Goal: Task Accomplishment & Management: Complete application form

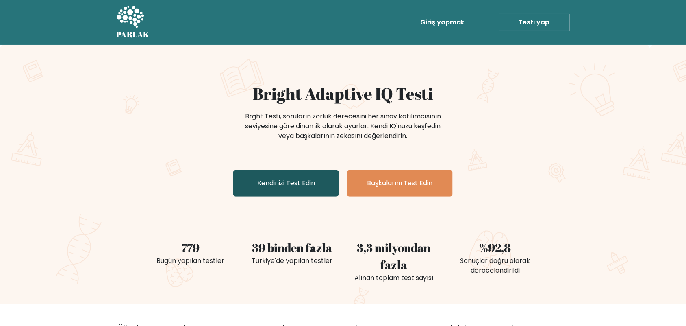
click at [320, 174] on link "Kendinizi Test Edin" at bounding box center [286, 183] width 106 height 26
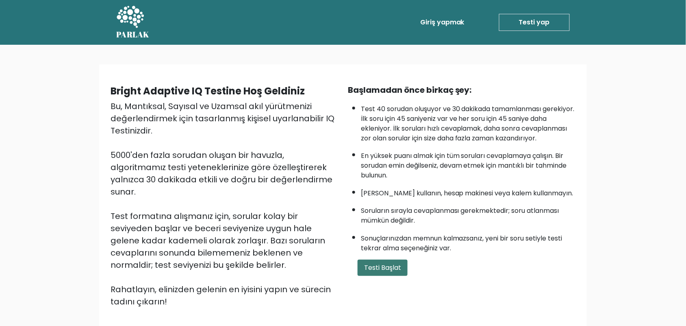
click at [396, 272] on font "Testi Başlat" at bounding box center [382, 267] width 37 height 9
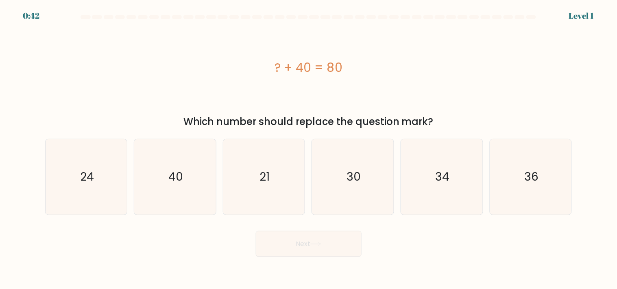
click at [348, 98] on div "? + 40 = 80" at bounding box center [308, 67] width 527 height 87
click at [160, 165] on icon "40" at bounding box center [175, 177] width 76 height 76
click at [309, 149] on input "b. 40" at bounding box center [309, 147] width 0 height 4
radio input "true"
click at [331, 245] on button "Next" at bounding box center [309, 244] width 106 height 26
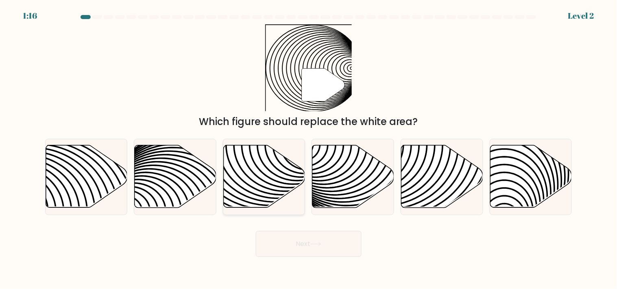
click at [227, 194] on icon at bounding box center [265, 177] width 82 height 63
click at [309, 149] on input "c." at bounding box center [309, 147] width 0 height 4
radio input "true"
click at [336, 245] on button "Next" at bounding box center [309, 244] width 106 height 26
click at [315, 245] on icon at bounding box center [315, 244] width 11 height 4
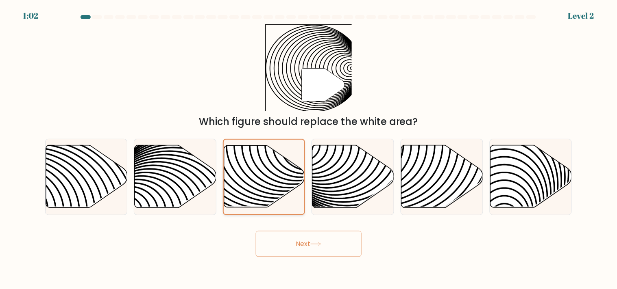
click at [270, 150] on icon at bounding box center [264, 177] width 81 height 62
click at [309, 149] on input "c." at bounding box center [309, 147] width 0 height 4
click at [318, 236] on button "Next" at bounding box center [309, 244] width 106 height 26
click at [319, 237] on button "Next" at bounding box center [309, 244] width 106 height 26
click at [429, 86] on div "" Which figure should replace the white area?" at bounding box center [308, 76] width 537 height 105
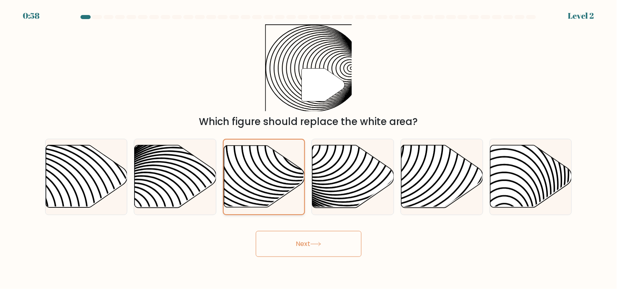
click at [281, 157] on icon at bounding box center [264, 177] width 81 height 62
click at [309, 149] on input "c." at bounding box center [309, 147] width 0 height 4
click at [339, 163] on icon at bounding box center [353, 177] width 82 height 63
click at [309, 149] on input "d." at bounding box center [309, 147] width 0 height 4
radio input "true"
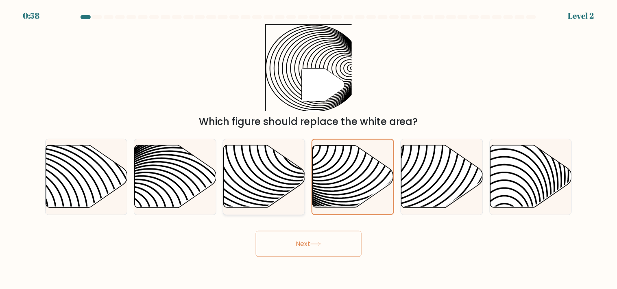
click at [274, 168] on icon at bounding box center [264, 177] width 82 height 64
click at [309, 149] on input "c." at bounding box center [309, 147] width 0 height 4
radio input "true"
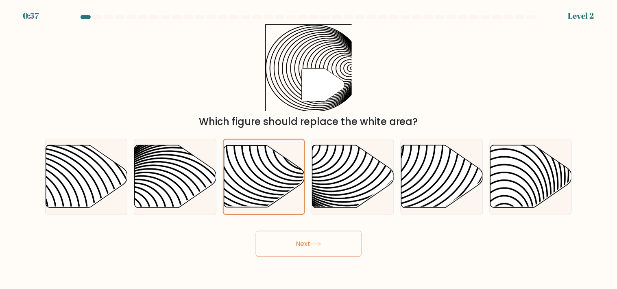
click at [314, 250] on button "Next" at bounding box center [309, 244] width 106 height 26
click at [313, 250] on button "Next" at bounding box center [309, 244] width 106 height 26
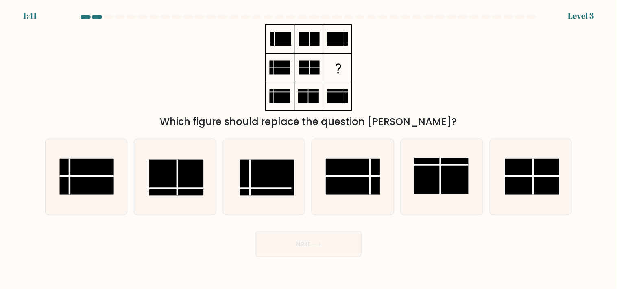
click at [397, 246] on div "Next" at bounding box center [308, 241] width 537 height 32
click at [352, 162] on rect at bounding box center [353, 177] width 54 height 36
click at [309, 149] on input "d." at bounding box center [309, 147] width 0 height 4
radio input "true"
click at [348, 246] on button "Next" at bounding box center [309, 244] width 106 height 26
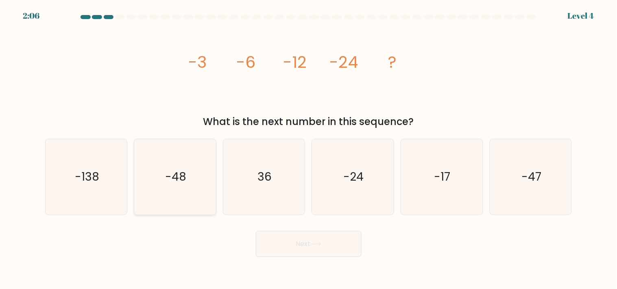
drag, startPoint x: 184, startPoint y: 173, endPoint x: 203, endPoint y: 187, distance: 24.2
click at [186, 175] on text "-48" at bounding box center [175, 177] width 21 height 16
click at [309, 149] on input "b. -48" at bounding box center [309, 147] width 0 height 4
radio input "true"
drag, startPoint x: 319, startPoint y: 241, endPoint x: 313, endPoint y: 236, distance: 8.0
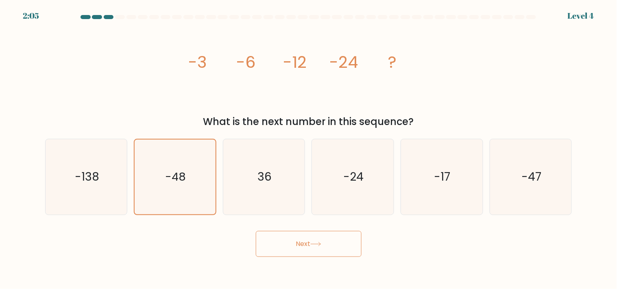
click at [319, 241] on button "Next" at bounding box center [309, 244] width 106 height 26
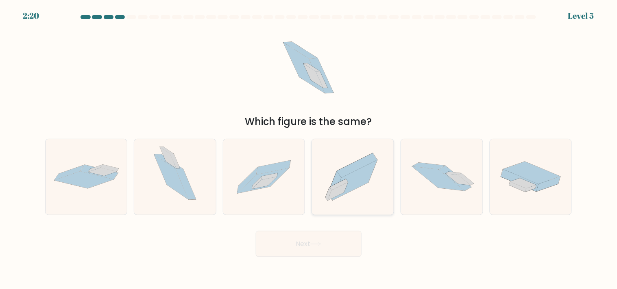
click at [369, 150] on icon at bounding box center [353, 177] width 82 height 72
click at [309, 149] on input "d." at bounding box center [309, 147] width 0 height 4
radio input "true"
click at [315, 241] on button "Next" at bounding box center [309, 244] width 106 height 26
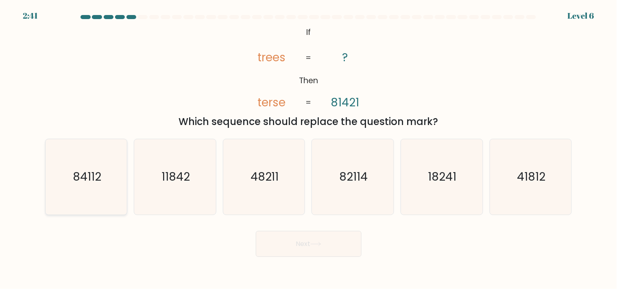
click at [94, 165] on icon "84112" at bounding box center [86, 177] width 76 height 76
click at [309, 149] on input "a. 84112" at bounding box center [309, 147] width 0 height 4
radio input "true"
click at [316, 243] on icon at bounding box center [315, 244] width 11 height 4
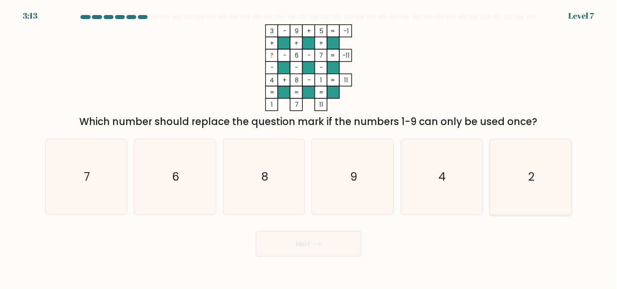
click at [535, 160] on icon "2" at bounding box center [531, 177] width 76 height 76
click at [309, 149] on input "f. 2" at bounding box center [309, 147] width 0 height 4
radio input "true"
drag, startPoint x: 336, startPoint y: 244, endPoint x: 339, endPoint y: 234, distance: 10.6
click at [335, 244] on button "Next" at bounding box center [309, 244] width 106 height 26
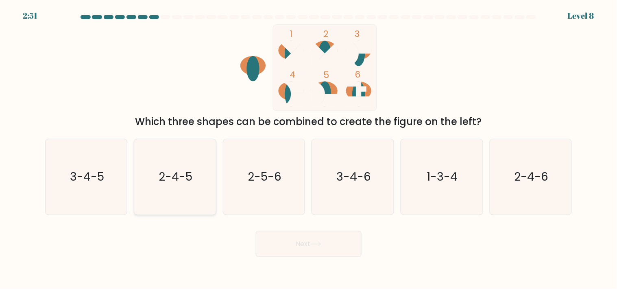
drag, startPoint x: 101, startPoint y: 172, endPoint x: 137, endPoint y: 183, distance: 38.2
click at [103, 173] on text "3-4-5" at bounding box center [87, 177] width 34 height 16
click at [309, 149] on input "a. 3-4-5" at bounding box center [309, 147] width 0 height 4
radio input "true"
click at [285, 249] on button "Next" at bounding box center [309, 244] width 106 height 26
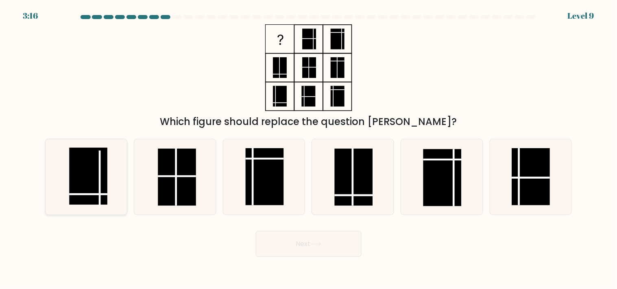
click at [125, 167] on div at bounding box center [86, 177] width 83 height 76
click at [309, 149] on input "a." at bounding box center [309, 147] width 0 height 4
radio input "true"
click at [290, 246] on button "Next" at bounding box center [309, 244] width 106 height 26
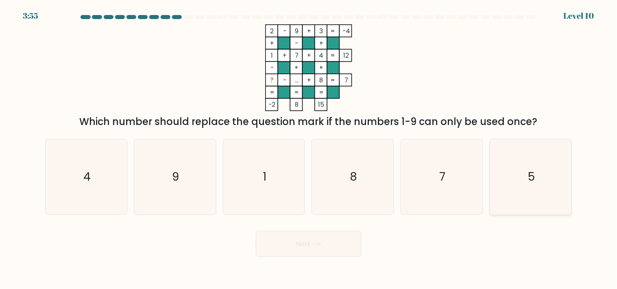
click at [534, 168] on icon "5" at bounding box center [531, 177] width 76 height 76
click at [309, 149] on input "f. 5" at bounding box center [309, 147] width 0 height 4
radio input "true"
click at [315, 237] on button "Next" at bounding box center [309, 244] width 106 height 26
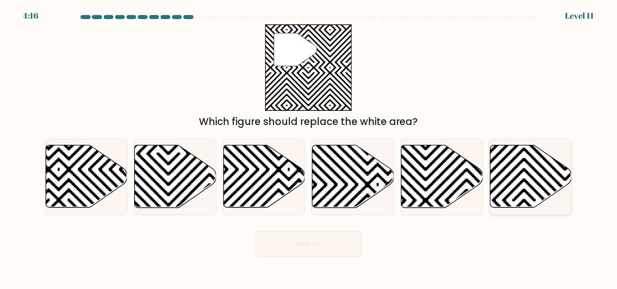
click at [509, 161] on icon at bounding box center [531, 177] width 82 height 63
click at [309, 149] on input "f." at bounding box center [309, 147] width 0 height 4
radio input "true"
click at [307, 246] on button "Next" at bounding box center [309, 244] width 106 height 26
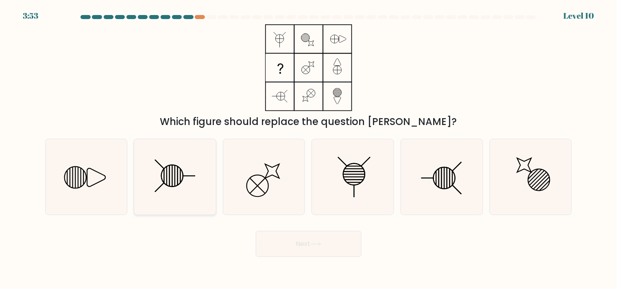
click at [207, 193] on icon at bounding box center [175, 177] width 76 height 76
click at [309, 149] on input "b." at bounding box center [309, 147] width 0 height 4
radio input "true"
click at [306, 240] on button "Next" at bounding box center [309, 244] width 106 height 26
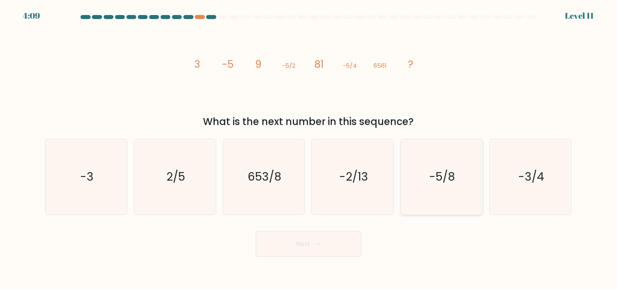
click at [468, 161] on icon "-5/8" at bounding box center [442, 177] width 76 height 76
click at [309, 149] on input "e. -5/8" at bounding box center [309, 147] width 0 height 4
radio input "true"
click at [326, 239] on button "Next" at bounding box center [309, 244] width 106 height 26
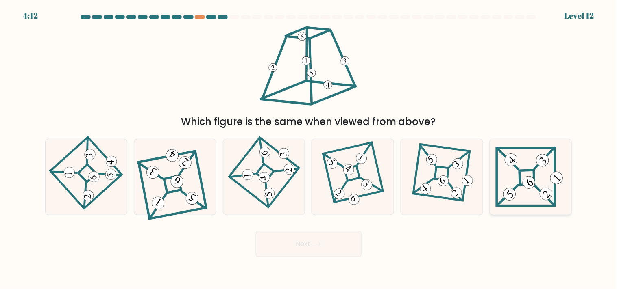
click at [513, 180] on icon at bounding box center [531, 177] width 70 height 61
click at [309, 149] on input "f." at bounding box center [309, 147] width 0 height 4
radio input "true"
click at [289, 243] on button "Next" at bounding box center [309, 244] width 106 height 26
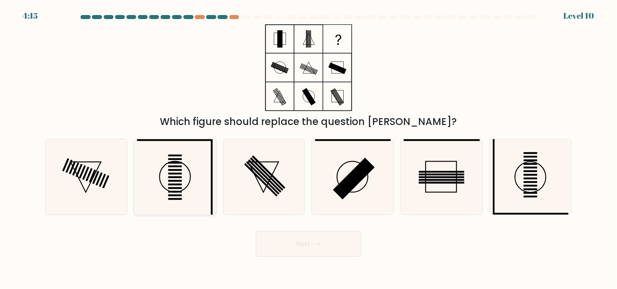
click at [189, 150] on icon at bounding box center [175, 177] width 76 height 76
click at [309, 149] on input "b." at bounding box center [309, 147] width 0 height 4
radio input "true"
click at [328, 247] on button "Next" at bounding box center [309, 244] width 106 height 26
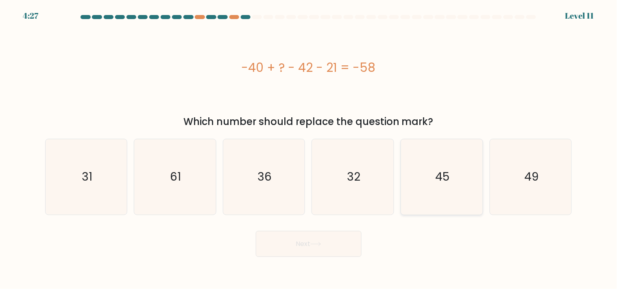
click at [421, 181] on icon "45" at bounding box center [442, 177] width 76 height 76
click at [309, 149] on input "e. 45" at bounding box center [309, 147] width 0 height 4
radio input "true"
click at [311, 245] on button "Next" at bounding box center [309, 244] width 106 height 26
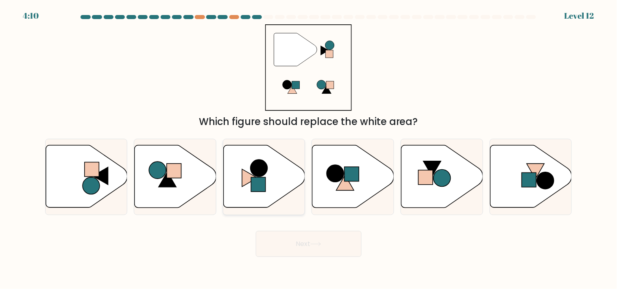
drag, startPoint x: 259, startPoint y: 181, endPoint x: 262, endPoint y: 190, distance: 9.8
click at [259, 180] on rect at bounding box center [258, 185] width 15 height 15
click at [309, 149] on input "c." at bounding box center [309, 147] width 0 height 4
radio input "true"
click at [291, 241] on button "Next" at bounding box center [309, 244] width 106 height 26
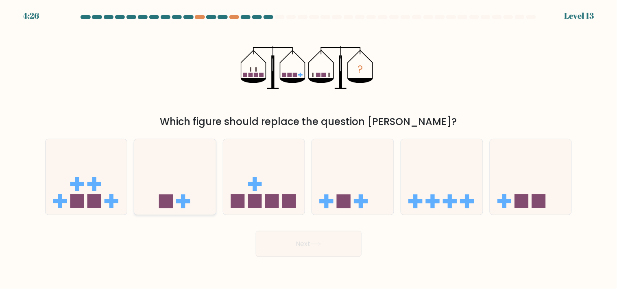
click at [185, 175] on icon at bounding box center [175, 176] width 82 height 67
click at [309, 149] on input "b." at bounding box center [309, 147] width 0 height 4
radio input "true"
click at [344, 245] on button "Next" at bounding box center [309, 244] width 106 height 26
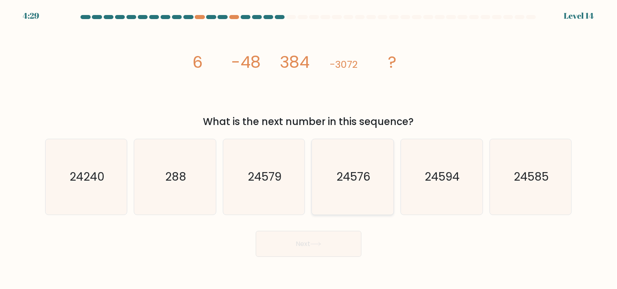
click at [344, 179] on text "24576" at bounding box center [354, 177] width 34 height 16
click at [309, 149] on input "d. 24576" at bounding box center [309, 147] width 0 height 4
radio input "true"
click at [318, 237] on button "Next" at bounding box center [309, 244] width 106 height 26
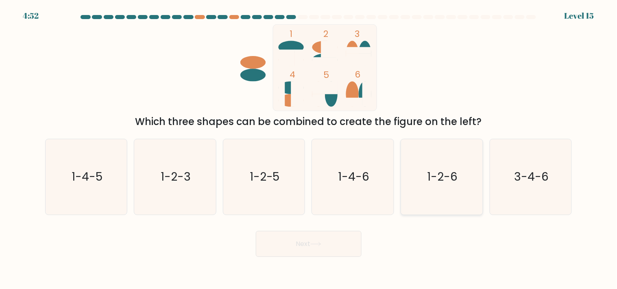
drag, startPoint x: 458, startPoint y: 193, endPoint x: 377, endPoint y: 239, distance: 93.4
click at [457, 193] on icon "1-2-6" at bounding box center [442, 177] width 76 height 76
click at [309, 149] on input "e. 1-2-6" at bounding box center [309, 147] width 0 height 4
radio input "true"
click at [346, 251] on button "Next" at bounding box center [309, 244] width 106 height 26
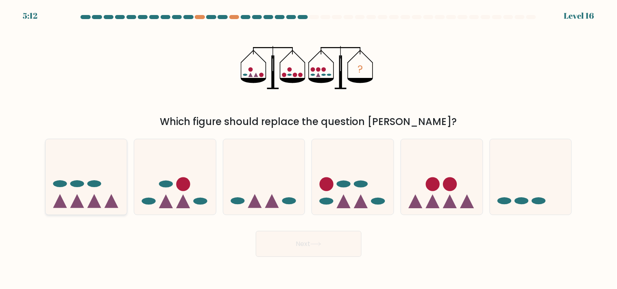
click at [117, 152] on icon at bounding box center [87, 176] width 82 height 67
click at [309, 149] on input "a." at bounding box center [309, 147] width 0 height 4
radio input "true"
click at [337, 246] on button "Next" at bounding box center [309, 244] width 106 height 26
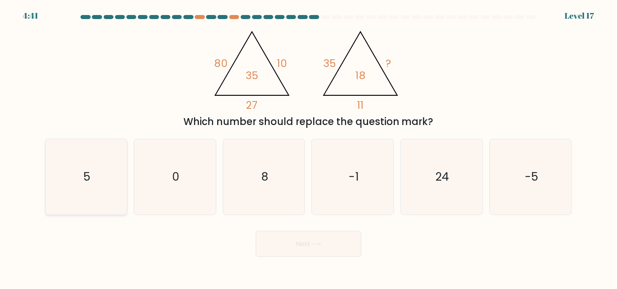
click at [62, 188] on icon "5" at bounding box center [86, 177] width 76 height 76
click at [309, 149] on input "a. 5" at bounding box center [309, 147] width 0 height 4
radio input "true"
click at [308, 240] on button "Next" at bounding box center [309, 244] width 106 height 26
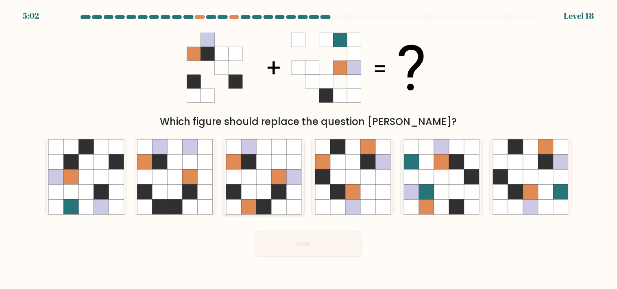
click at [250, 174] on icon at bounding box center [248, 177] width 15 height 15
click at [309, 149] on input "c." at bounding box center [309, 147] width 0 height 4
radio input "true"
click at [190, 204] on icon at bounding box center [190, 207] width 15 height 15
click at [309, 149] on input "b." at bounding box center [309, 147] width 0 height 4
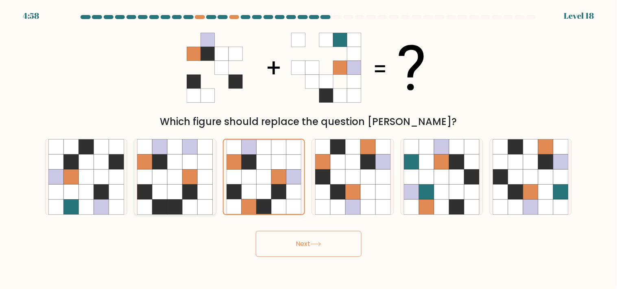
radio input "true"
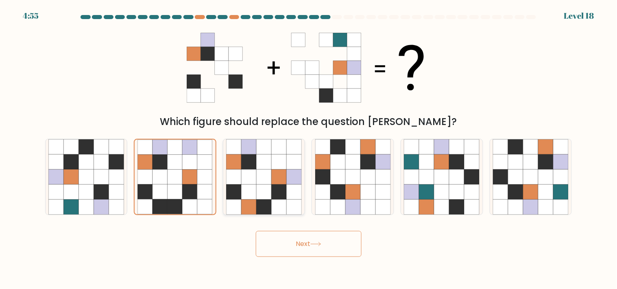
click at [255, 197] on icon at bounding box center [248, 192] width 15 height 15
click at [309, 149] on input "c." at bounding box center [309, 147] width 0 height 4
radio input "true"
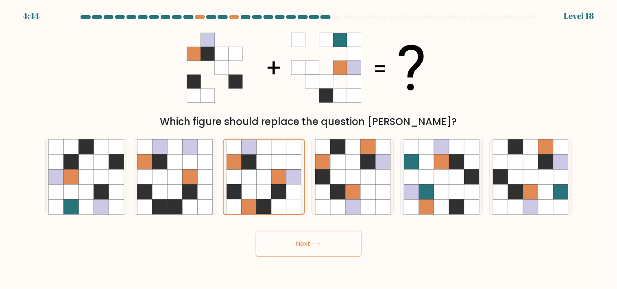
click at [315, 242] on icon at bounding box center [315, 244] width 11 height 4
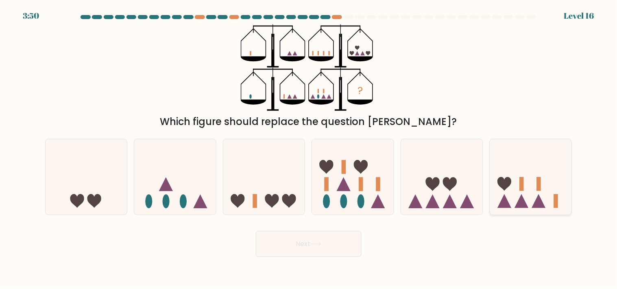
click at [537, 180] on icon at bounding box center [531, 176] width 82 height 67
click at [309, 149] on input "f." at bounding box center [309, 147] width 0 height 4
radio input "true"
click at [346, 235] on button "Next" at bounding box center [309, 244] width 106 height 26
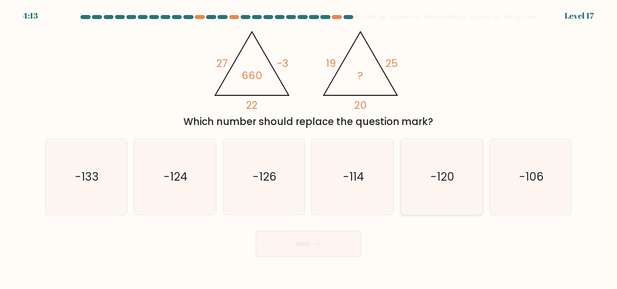
click at [459, 167] on icon "-120" at bounding box center [442, 177] width 76 height 76
click at [309, 149] on input "e. -120" at bounding box center [309, 147] width 0 height 4
radio input "true"
click at [349, 246] on button "Next" at bounding box center [309, 244] width 106 height 26
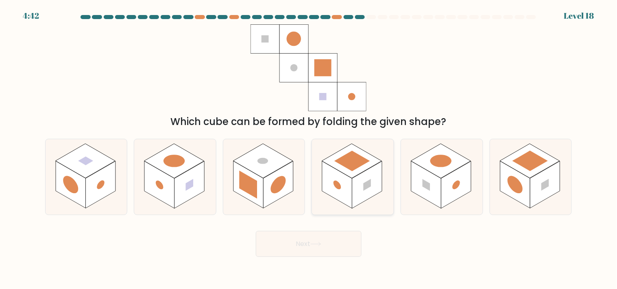
click at [338, 161] on rect at bounding box center [353, 161] width 36 height 21
click at [309, 149] on input "d." at bounding box center [309, 147] width 0 height 4
radio input "true"
click at [333, 236] on button "Next" at bounding box center [309, 244] width 106 height 26
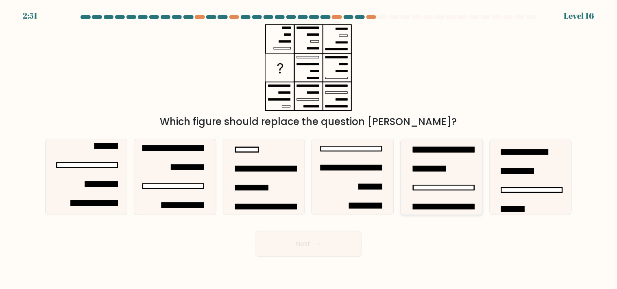
click at [444, 155] on icon at bounding box center [442, 177] width 76 height 76
click at [309, 149] on input "e." at bounding box center [309, 147] width 0 height 4
radio input "true"
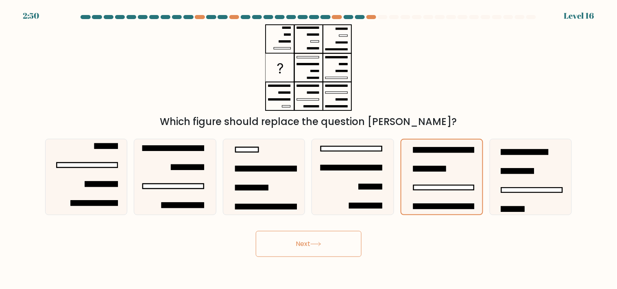
click at [330, 240] on button "Next" at bounding box center [309, 244] width 106 height 26
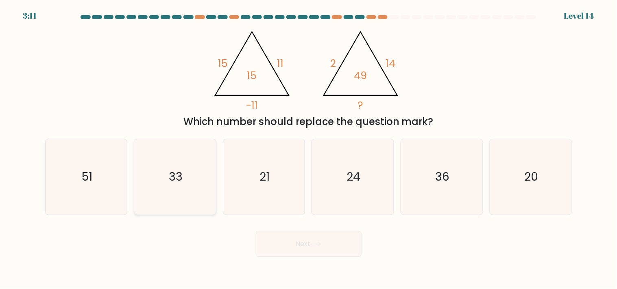
click at [194, 162] on icon "33" at bounding box center [175, 177] width 76 height 76
click at [309, 149] on input "b. 33" at bounding box center [309, 147] width 0 height 4
radio input "true"
click at [326, 249] on button "Next" at bounding box center [309, 244] width 106 height 26
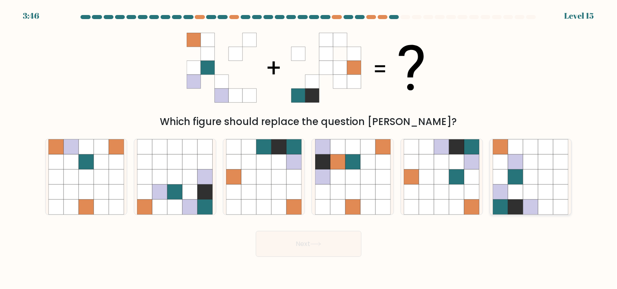
click at [550, 161] on icon at bounding box center [545, 161] width 15 height 15
click at [309, 149] on input "f." at bounding box center [309, 147] width 0 height 4
radio input "true"
click at [301, 254] on button "Next" at bounding box center [309, 244] width 106 height 26
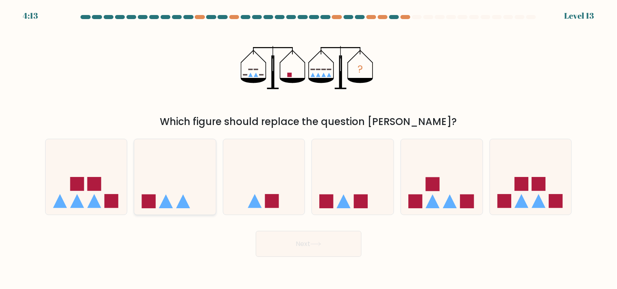
click at [160, 165] on icon at bounding box center [175, 176] width 82 height 67
click at [309, 149] on input "b." at bounding box center [309, 147] width 0 height 4
radio input "true"
click at [341, 249] on button "Next" at bounding box center [309, 244] width 106 height 26
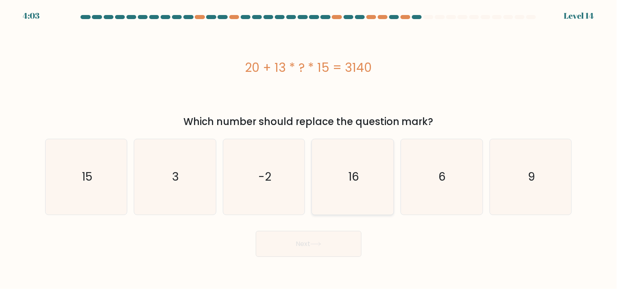
click at [343, 175] on icon "16" at bounding box center [353, 177] width 76 height 76
click at [309, 149] on input "d. 16" at bounding box center [309, 147] width 0 height 4
radio input "true"
click at [322, 239] on button "Next" at bounding box center [309, 244] width 106 height 26
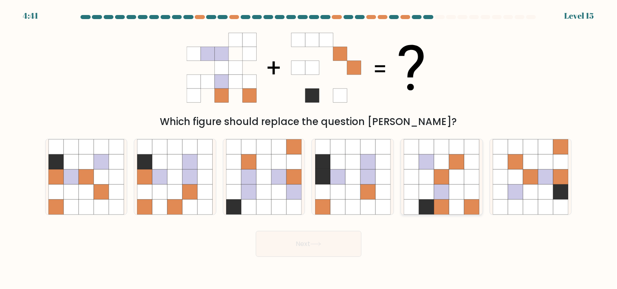
click at [442, 172] on icon at bounding box center [441, 177] width 15 height 15
click at [309, 149] on input "e." at bounding box center [309, 147] width 0 height 4
radio input "true"
click at [330, 241] on button "Next" at bounding box center [309, 244] width 106 height 26
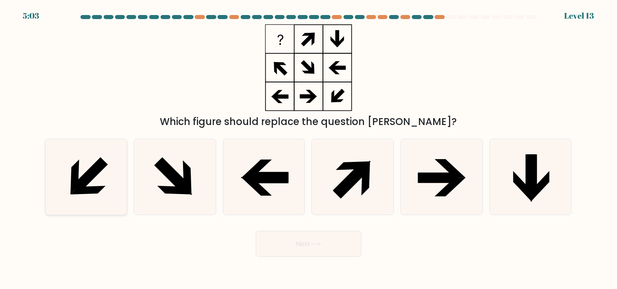
click at [111, 186] on icon at bounding box center [86, 177] width 76 height 76
click at [309, 149] on input "a." at bounding box center [309, 147] width 0 height 4
radio input "true"
click at [335, 243] on button "Next" at bounding box center [309, 244] width 106 height 26
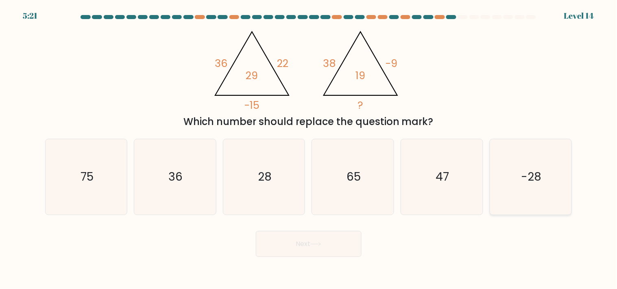
drag, startPoint x: 570, startPoint y: 155, endPoint x: 566, endPoint y: 161, distance: 6.2
click at [568, 155] on div "-28" at bounding box center [530, 177] width 83 height 76
click at [309, 149] on input "f. -28" at bounding box center [309, 147] width 0 height 4
radio input "true"
click at [336, 235] on button "Next" at bounding box center [309, 244] width 106 height 26
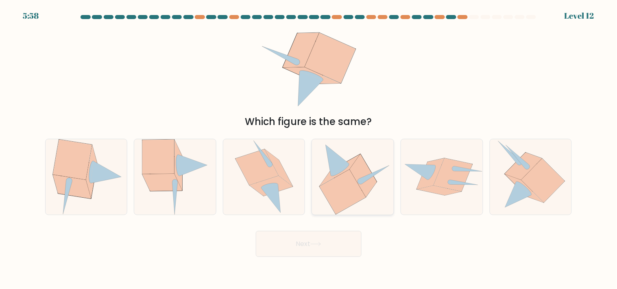
click at [349, 182] on icon at bounding box center [343, 192] width 46 height 45
click at [309, 149] on input "d." at bounding box center [309, 147] width 0 height 4
radio input "true"
click at [334, 238] on button "Next" at bounding box center [309, 244] width 106 height 26
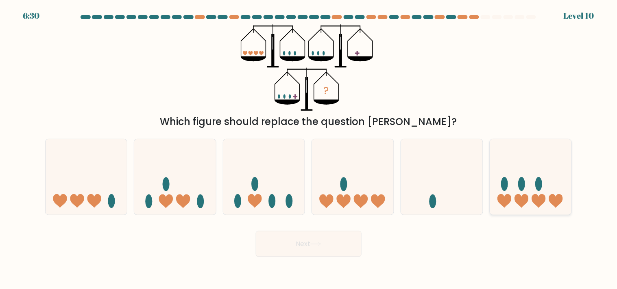
click at [515, 176] on icon at bounding box center [531, 176] width 82 height 67
click at [309, 149] on input "f." at bounding box center [309, 147] width 0 height 4
radio input "true"
click at [348, 241] on button "Next" at bounding box center [309, 244] width 106 height 26
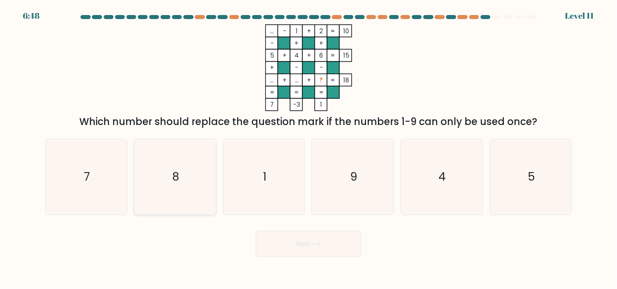
drag, startPoint x: 107, startPoint y: 168, endPoint x: 157, endPoint y: 190, distance: 54.9
click at [106, 168] on icon "7" at bounding box center [86, 177] width 76 height 76
click at [309, 149] on input "a. 7" at bounding box center [309, 147] width 0 height 4
radio input "true"
click at [304, 241] on button "Next" at bounding box center [309, 244] width 106 height 26
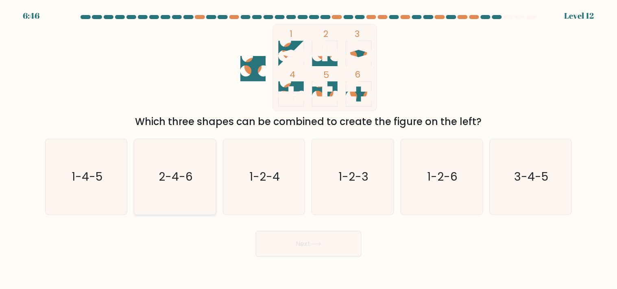
click at [198, 190] on icon "2-4-6" at bounding box center [175, 177] width 76 height 76
click at [309, 149] on input "b. 2-4-6" at bounding box center [309, 147] width 0 height 4
radio input "true"
click at [303, 243] on button "Next" at bounding box center [309, 244] width 106 height 26
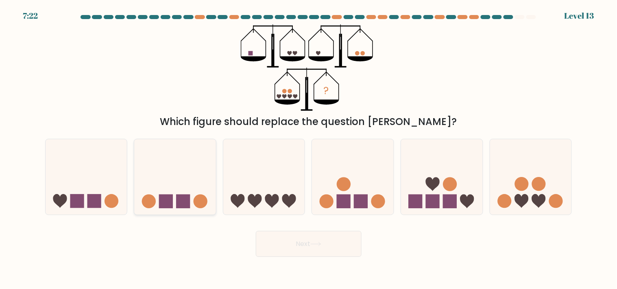
click at [180, 213] on div at bounding box center [175, 177] width 83 height 76
click at [309, 149] on input "b." at bounding box center [309, 147] width 0 height 4
radio input "true"
click at [320, 244] on icon at bounding box center [315, 244] width 11 height 4
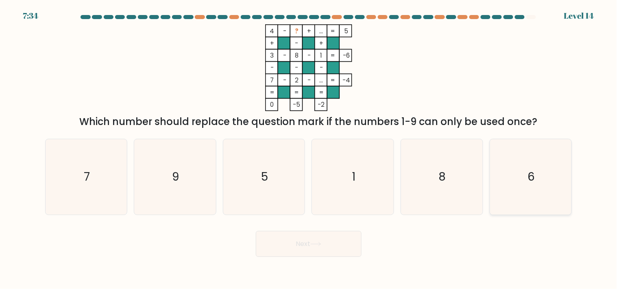
click at [563, 171] on icon "6" at bounding box center [531, 177] width 76 height 76
click at [309, 149] on input "f. 6" at bounding box center [309, 147] width 0 height 4
radio input "true"
click at [331, 245] on button "Next" at bounding box center [309, 244] width 106 height 26
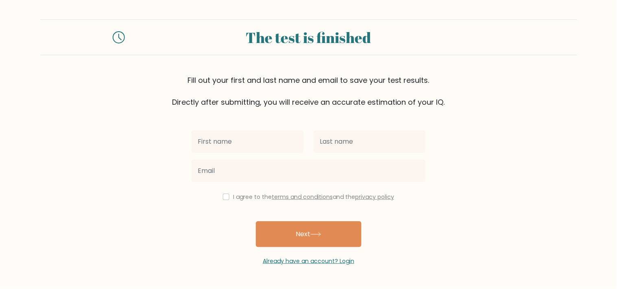
click at [253, 144] on input "text" at bounding box center [247, 142] width 112 height 23
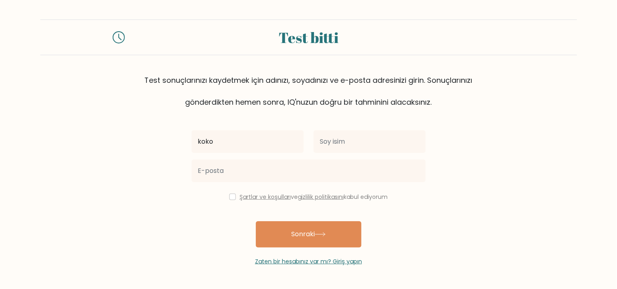
type input "koko"
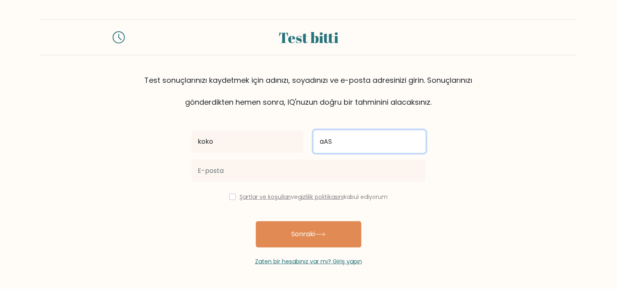
type input "aAS"
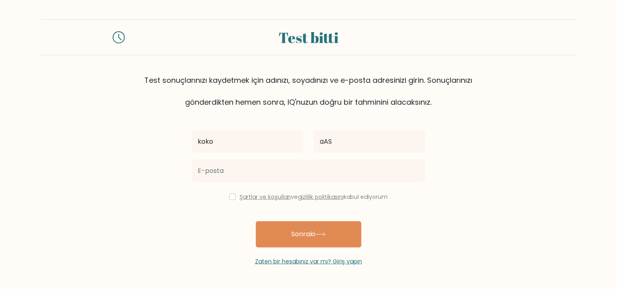
click at [210, 183] on div at bounding box center [309, 171] width 244 height 29
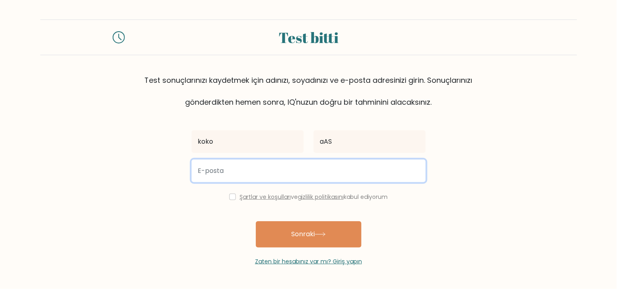
click at [218, 178] on input "email" at bounding box center [308, 171] width 234 height 23
type input "kyluexyz@gmail.com"
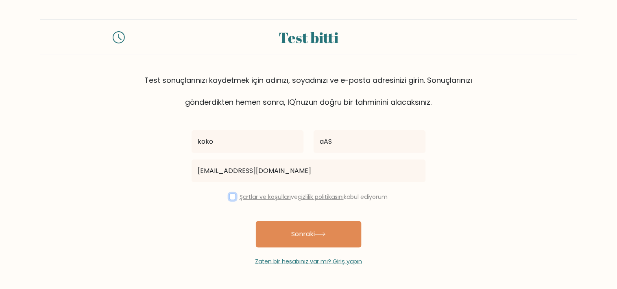
click at [232, 198] on input "checkbox" at bounding box center [232, 197] width 7 height 7
checkbox input "true"
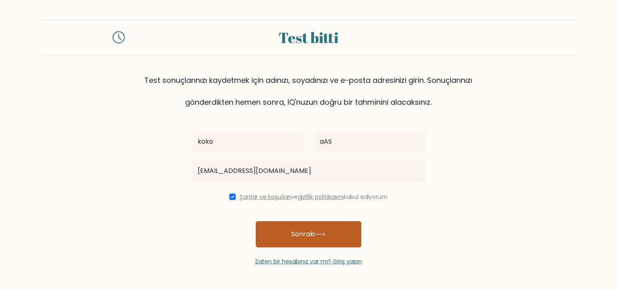
click at [302, 237] on font "Sonraki" at bounding box center [303, 234] width 24 height 9
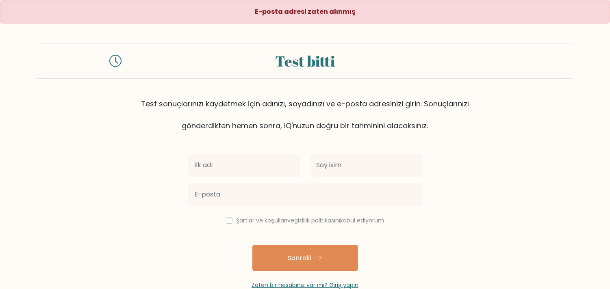
click at [237, 168] on input "text" at bounding box center [244, 165] width 112 height 23
type input "asasd"
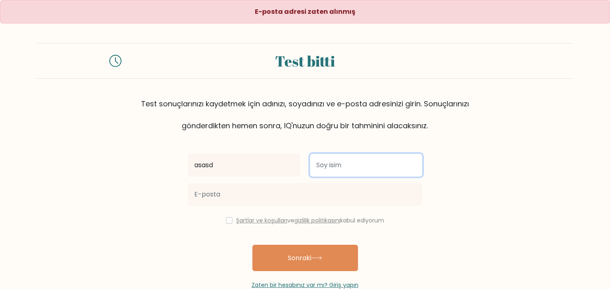
click at [355, 174] on input "text" at bounding box center [366, 165] width 112 height 23
type input "asddsa"
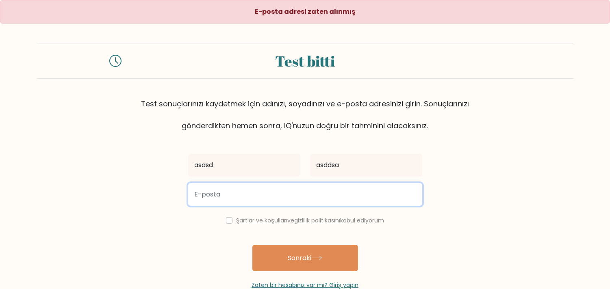
click at [287, 196] on input "email" at bounding box center [305, 194] width 234 height 23
click at [225, 195] on input "[EMAIL_ADDRESS][DOMAIN_NAME]" at bounding box center [305, 194] width 234 height 23
type input "[EMAIL_ADDRESS][DOMAIN_NAME]"
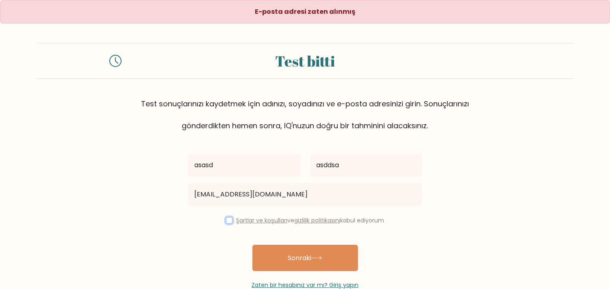
drag, startPoint x: 226, startPoint y: 220, endPoint x: 236, endPoint y: 228, distance: 12.7
click at [226, 220] on input "checkbox" at bounding box center [229, 221] width 7 height 7
checkbox input "true"
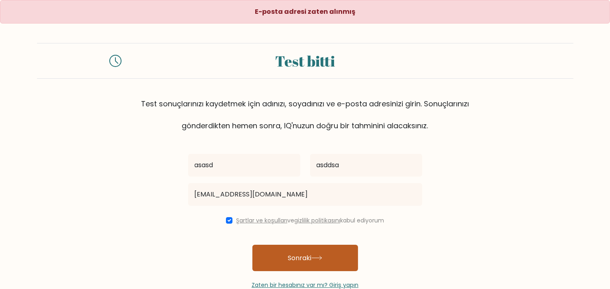
click at [294, 254] on font "Sonraki" at bounding box center [300, 258] width 24 height 9
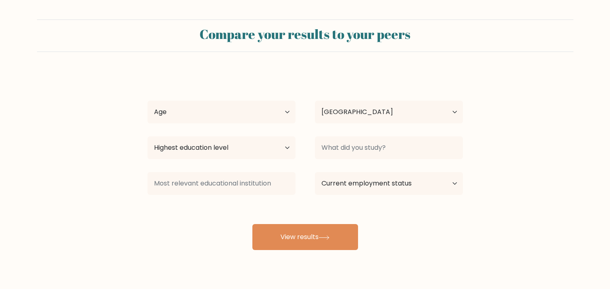
select select "TR"
drag, startPoint x: 232, startPoint y: 106, endPoint x: 221, endPoint y: 110, distance: 12.0
click at [231, 106] on select "Age Under 18 years old 18-24 years old 25-34 years old 35-44 years old 45-54 ye…" at bounding box center [222, 112] width 148 height 23
select select "min_18"
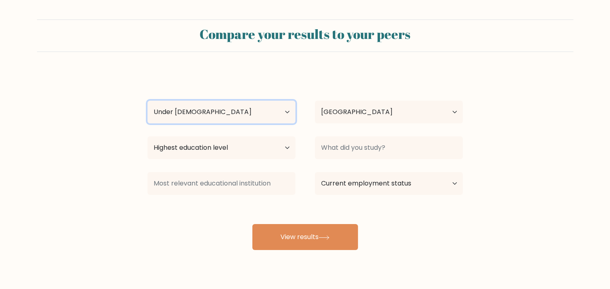
click at [148, 101] on select "Age Under 18 years old 18-24 years old 25-34 years old 35-44 years old 45-54 ye…" at bounding box center [222, 112] width 148 height 23
click at [262, 137] on div "Highest education level No schooling Primary Lower Secondary Upper Secondary Oc…" at bounding box center [222, 147] width 168 height 29
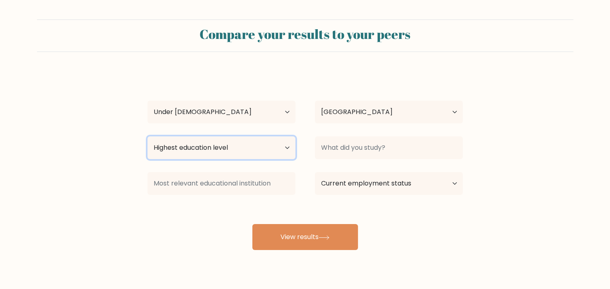
click at [257, 148] on select "Highest education level No schooling Primary Lower Secondary Upper Secondary Oc…" at bounding box center [222, 148] width 148 height 23
select select "upper_secondary"
click at [148, 137] on select "Highest education level No schooling Primary Lower Secondary Upper Secondary Oc…" at bounding box center [222, 148] width 148 height 23
click at [360, 136] on div at bounding box center [389, 147] width 168 height 29
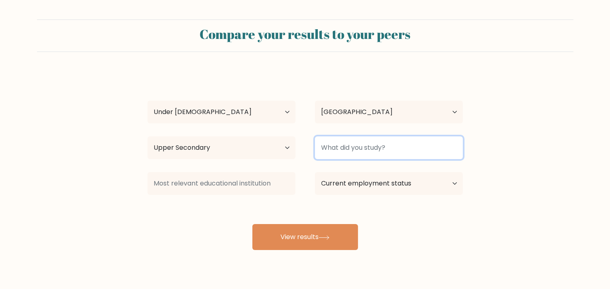
click at [364, 147] on input at bounding box center [389, 148] width 148 height 23
type input "st"
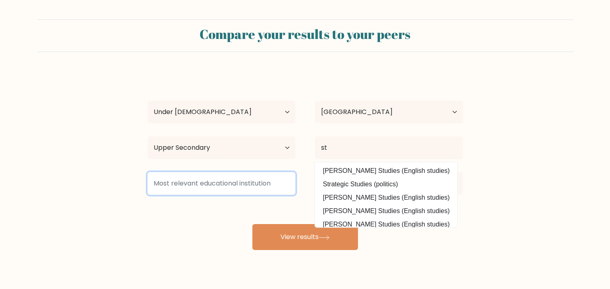
click at [212, 187] on input at bounding box center [222, 183] width 148 height 23
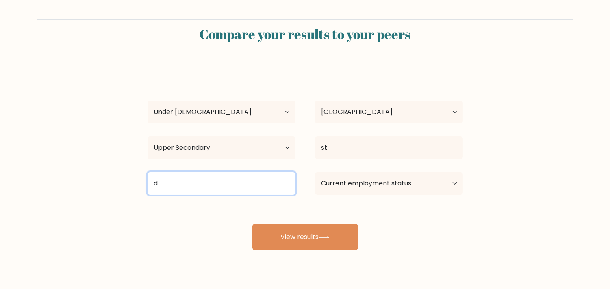
type input "d"
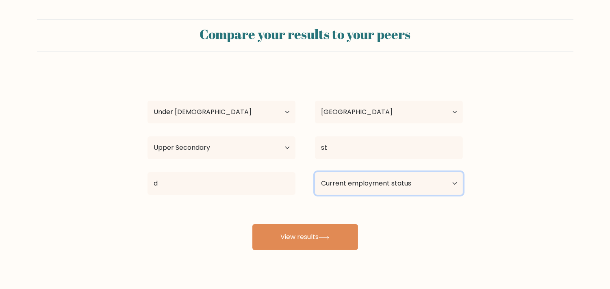
click at [370, 181] on select "Current employment status Employed Student Retired Other / prefer not to answer" at bounding box center [389, 183] width 148 height 23
select select "student"
click at [315, 172] on select "Current employment status Employed Student Retired Other / prefer not to answer" at bounding box center [389, 183] width 148 height 23
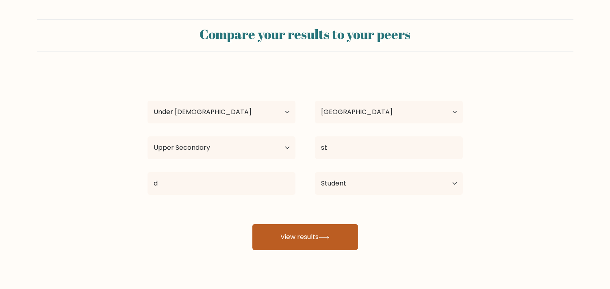
click at [338, 234] on button "View results" at bounding box center [305, 237] width 106 height 26
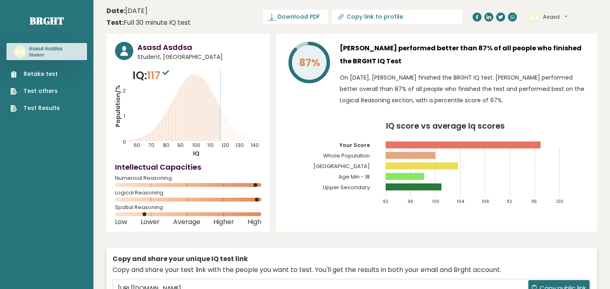
click at [170, 68] on sup at bounding box center [166, 72] width 11 height 11
click at [167, 75] on sup at bounding box center [166, 72] width 11 height 11
click at [169, 74] on icon at bounding box center [166, 72] width 7 height 5
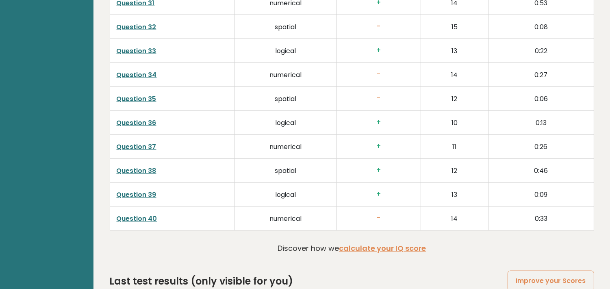
scroll to position [2083, 0]
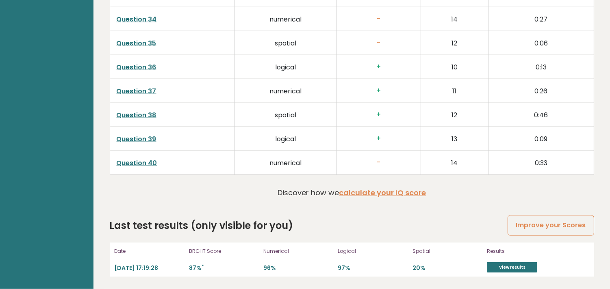
drag, startPoint x: 616, startPoint y: 93, endPoint x: 598, endPoint y: 281, distance: 189.2
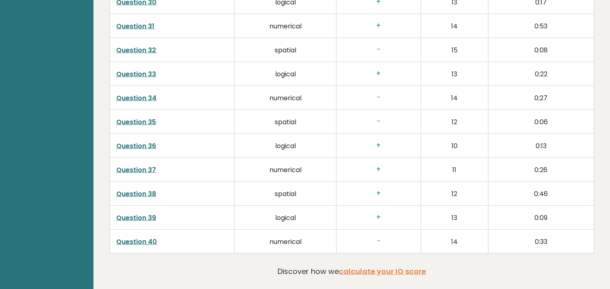
scroll to position [2007, 0]
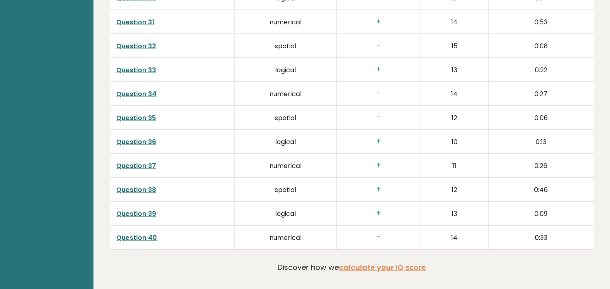
click at [133, 215] on link "Question 39" at bounding box center [137, 213] width 40 height 9
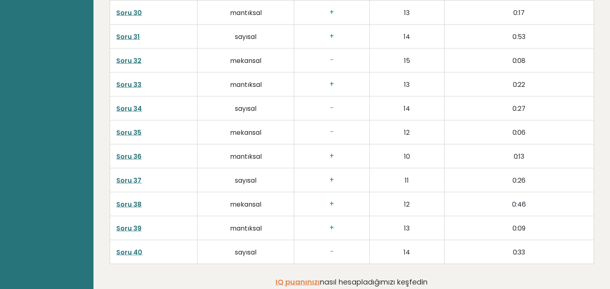
click at [141, 226] on td "Soru 39" at bounding box center [154, 228] width 88 height 24
click at [139, 231] on font "Soru 39" at bounding box center [129, 228] width 25 height 9
click at [133, 159] on font "Soru 36" at bounding box center [129, 156] width 25 height 9
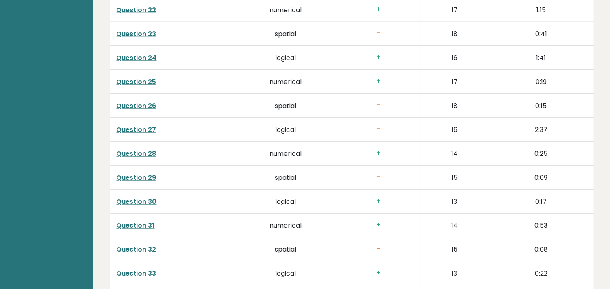
scroll to position [1781, 0]
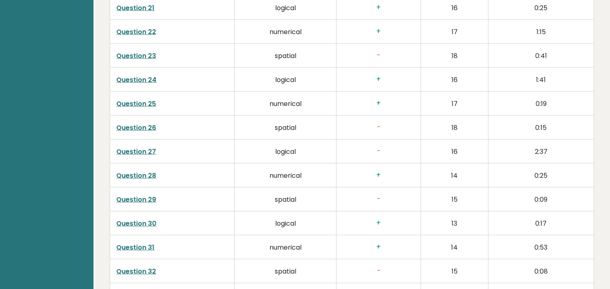
click at [144, 152] on link "Question 27" at bounding box center [137, 151] width 40 height 9
click at [147, 220] on link "Question 30" at bounding box center [137, 223] width 40 height 9
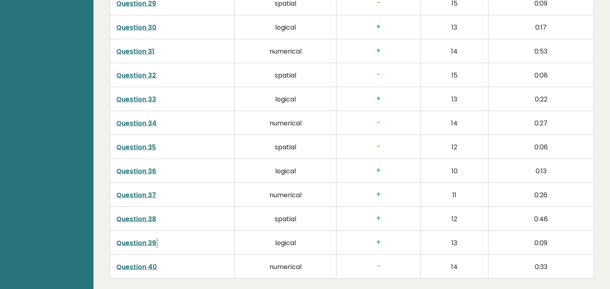
scroll to position [1962, 0]
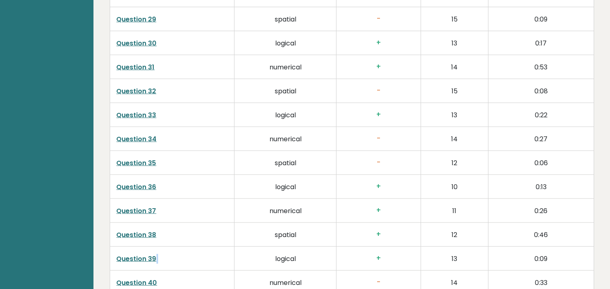
click at [155, 259] on link "Question 39" at bounding box center [137, 259] width 40 height 9
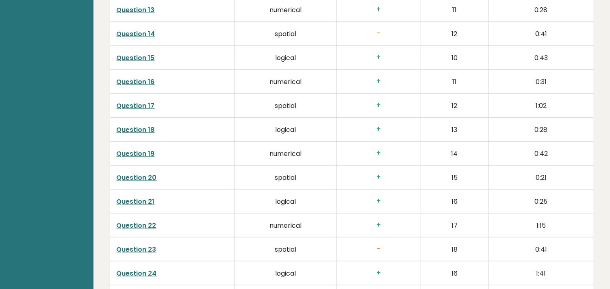
scroll to position [1588, 0]
drag, startPoint x: 302, startPoint y: 194, endPoint x: 263, endPoint y: 178, distance: 42.1
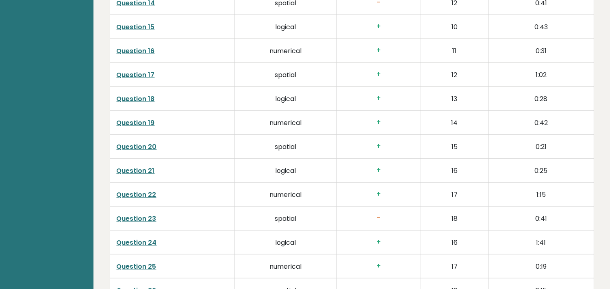
scroll to position [1633, 0]
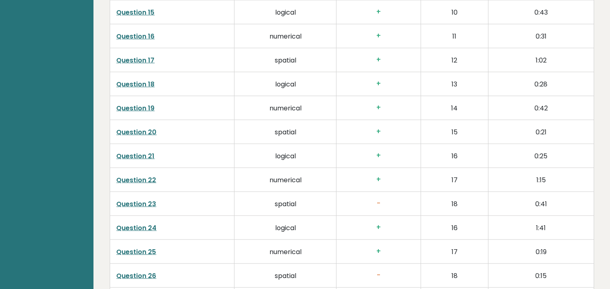
drag, startPoint x: 137, startPoint y: 177, endPoint x: 141, endPoint y: 181, distance: 4.9
drag, startPoint x: 141, startPoint y: 181, endPoint x: 173, endPoint y: 71, distance: 114.0
click at [172, 70] on td "Question 17" at bounding box center [172, 60] width 125 height 24
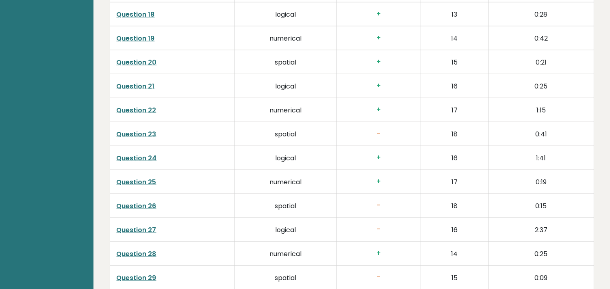
scroll to position [1723, 0]
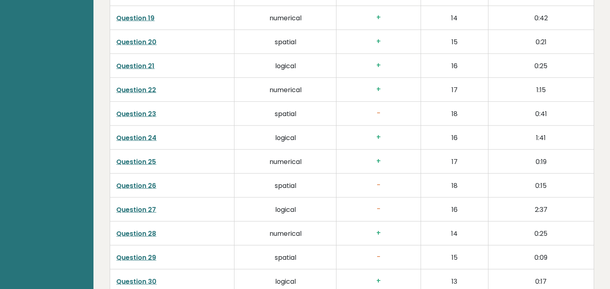
click at [151, 204] on td "Question 27" at bounding box center [172, 210] width 125 height 24
click at [152, 211] on link "Question 27" at bounding box center [137, 209] width 40 height 9
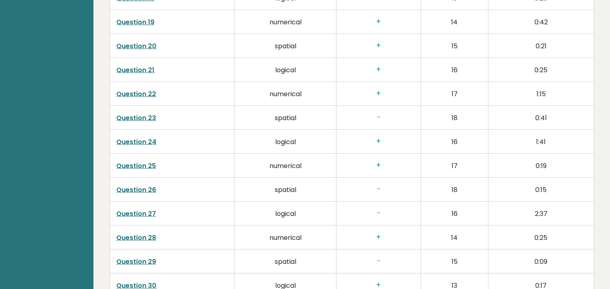
scroll to position [1731, 0]
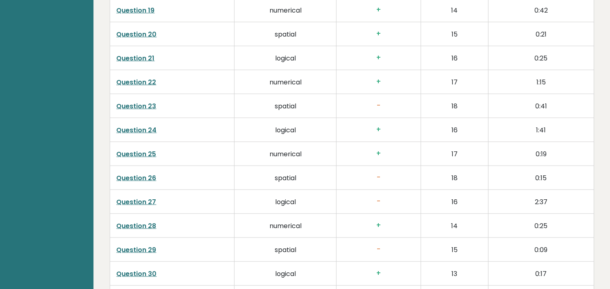
click at [132, 107] on link "Question 23" at bounding box center [137, 106] width 40 height 9
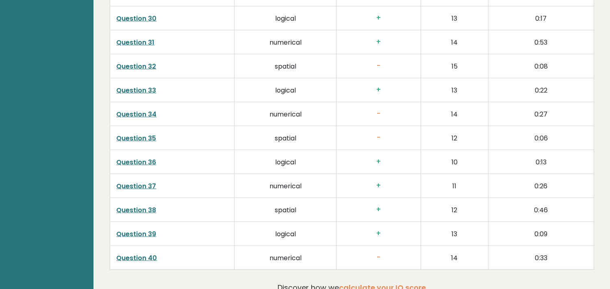
scroll to position [2083, 0]
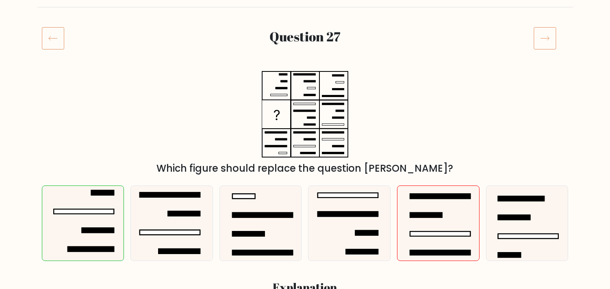
scroll to position [135, 0]
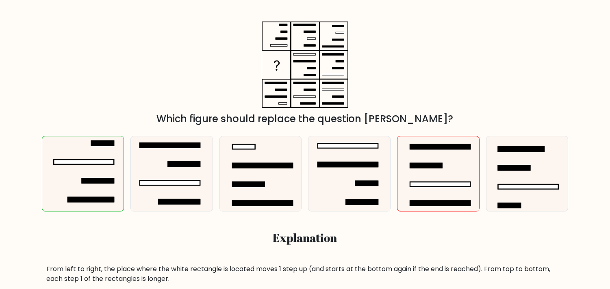
click at [450, 81] on div "Which figure should replace the question [PERSON_NAME]?" at bounding box center [305, 74] width 537 height 105
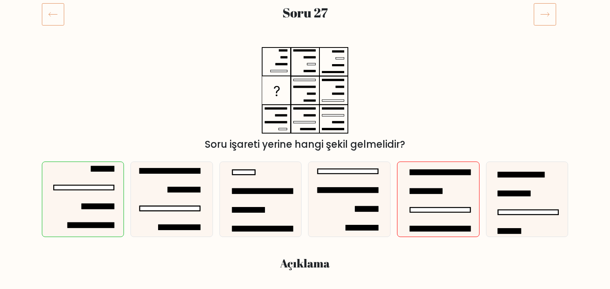
scroll to position [0, 0]
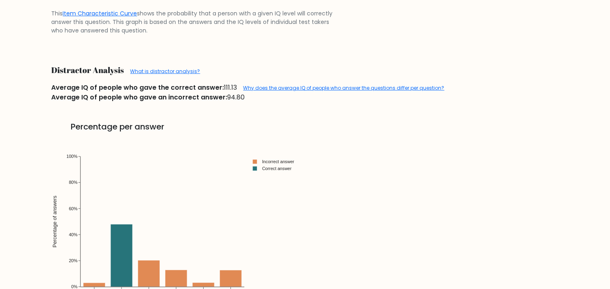
scroll to position [864, 0]
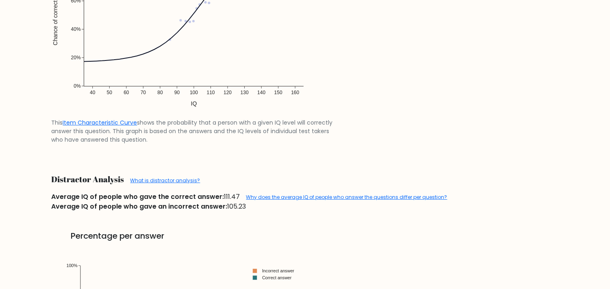
scroll to position [713, 0]
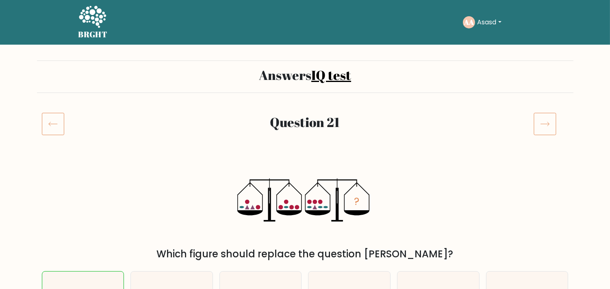
scroll to position [45, 0]
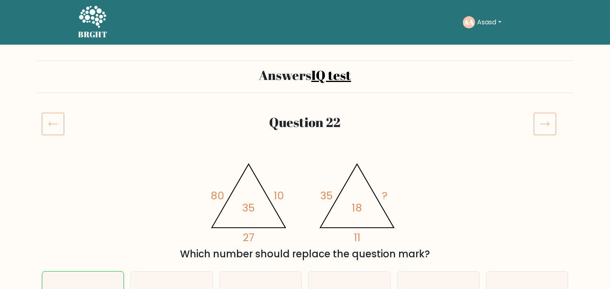
click at [477, 17] on button "Asasd" at bounding box center [489, 22] width 29 height 11
click at [478, 17] on button "Asasd" at bounding box center [489, 22] width 29 height 11
drag, startPoint x: 78, startPoint y: 20, endPoint x: 87, endPoint y: 21, distance: 9.1
click at [78, 20] on icon at bounding box center [92, 17] width 28 height 24
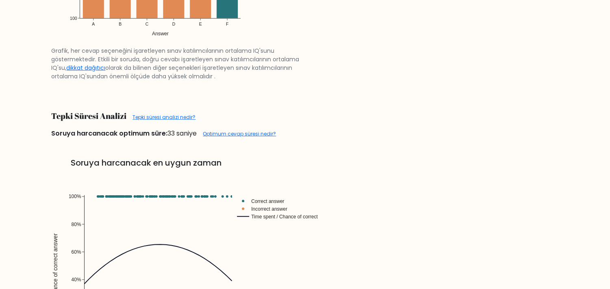
scroll to position [1477, 0]
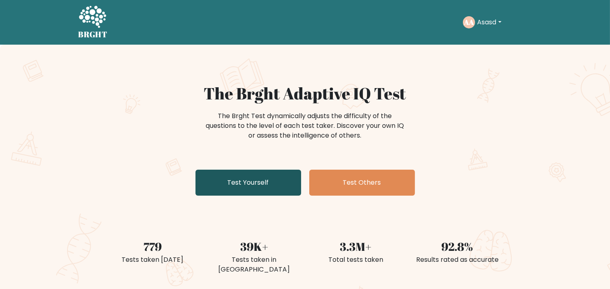
click at [263, 175] on link "Test Yourself" at bounding box center [249, 183] width 106 height 26
